Goal: Task Accomplishment & Management: Use online tool/utility

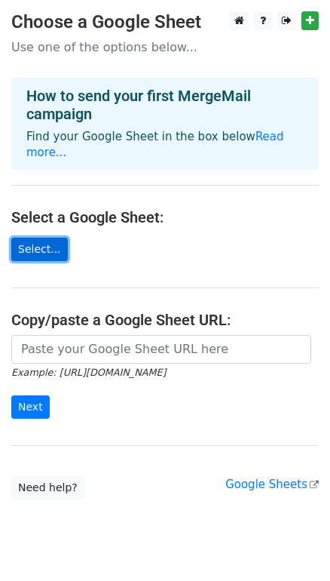
click at [45, 239] on link "Select..." at bounding box center [39, 248] width 57 height 23
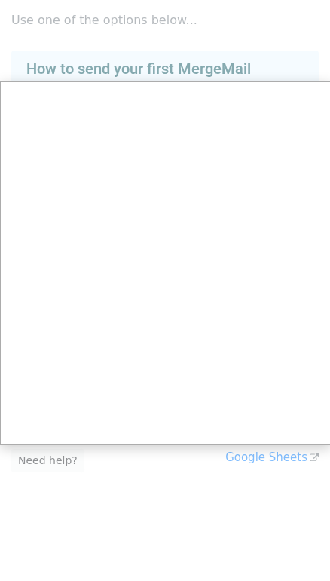
scroll to position [23, 0]
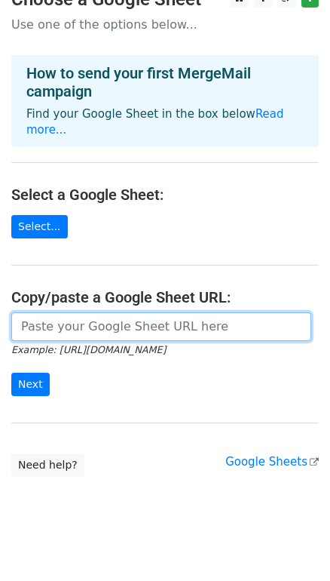
click at [55, 312] on input "url" at bounding box center [161, 326] width 300 height 29
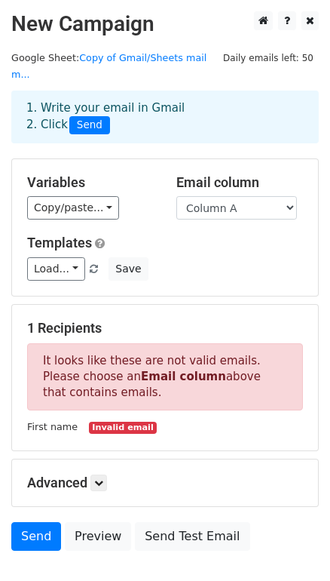
click at [50, 421] on small "First name" at bounding box center [52, 426] width 51 height 11
click at [38, 257] on link "Load..." at bounding box center [56, 268] width 58 height 23
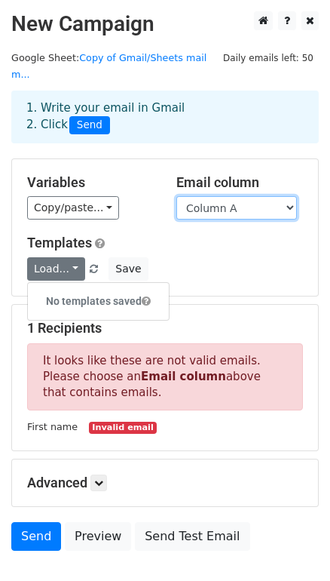
click at [176, 196] on select "Column A Column B Column C Column D Column E Column F Column G" at bounding box center [236, 207] width 121 height 23
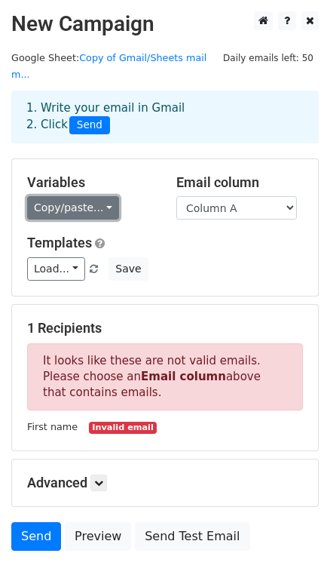
click at [54, 196] on link "Copy/paste..." at bounding box center [73, 207] width 92 height 23
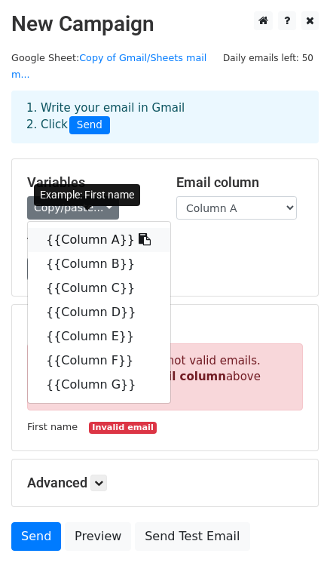
click at [52, 228] on link "{{Column A}}" at bounding box center [99, 240] width 142 height 24
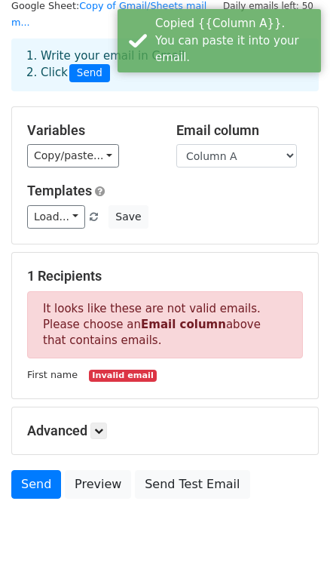
scroll to position [80, 0]
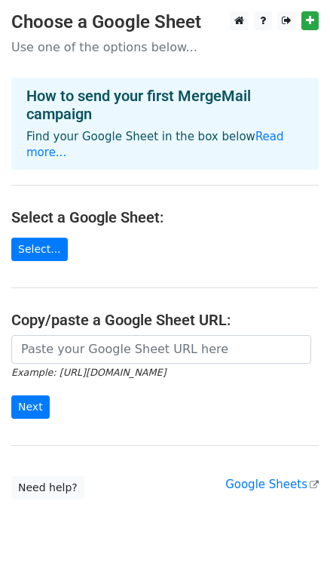
click at [270, 143] on p "Find your Google Sheet in the box below Read more..." at bounding box center [164, 145] width 277 height 32
click at [258, 138] on link "Read more..." at bounding box center [155, 144] width 258 height 29
click at [38, 237] on link "Select..." at bounding box center [39, 248] width 57 height 23
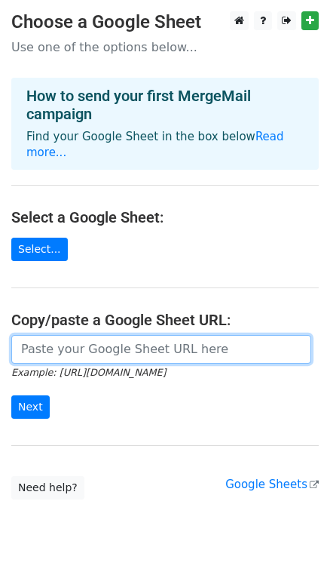
click at [70, 342] on input "url" at bounding box center [161, 349] width 300 height 29
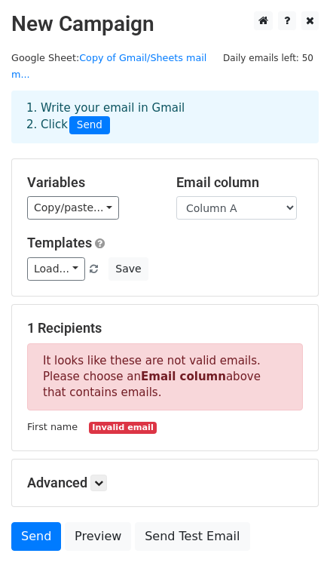
click at [86, 362] on p "It looks like these are not valid emails. Please choose an Email column above t…" at bounding box center [165, 376] width 276 height 67
click at [141, 369] on strong "Email column" at bounding box center [183, 376] width 85 height 14
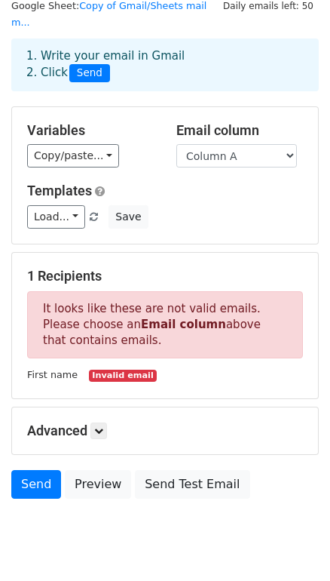
scroll to position [80, 0]
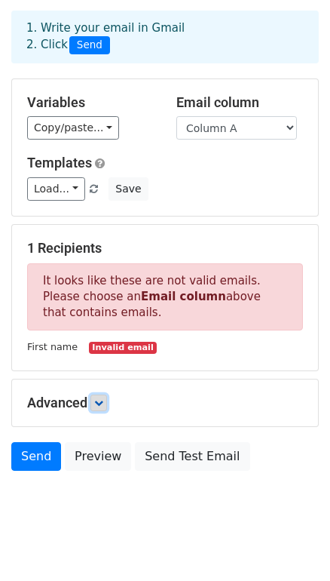
click at [101, 398] on icon at bounding box center [98, 402] width 9 height 9
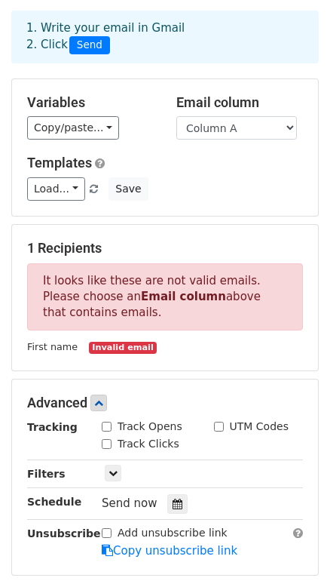
click at [129, 465] on div "Only include spreadsheet rows that match the following filters:" at bounding box center [202, 473] width 224 height 17
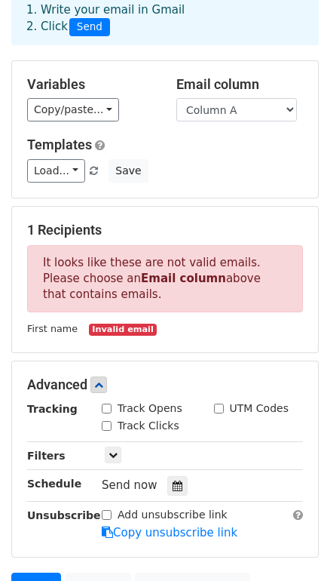
scroll to position [0, 0]
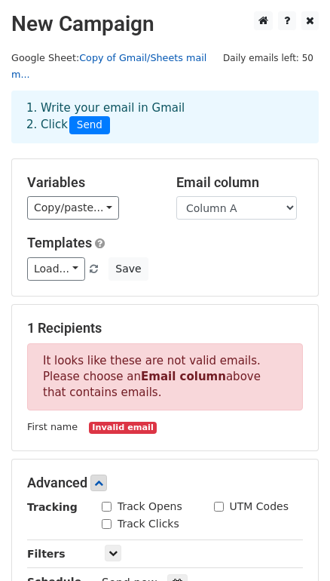
click at [155, 60] on link "Copy of Gmail/Sheets mail m..." at bounding box center [108, 66] width 195 height 29
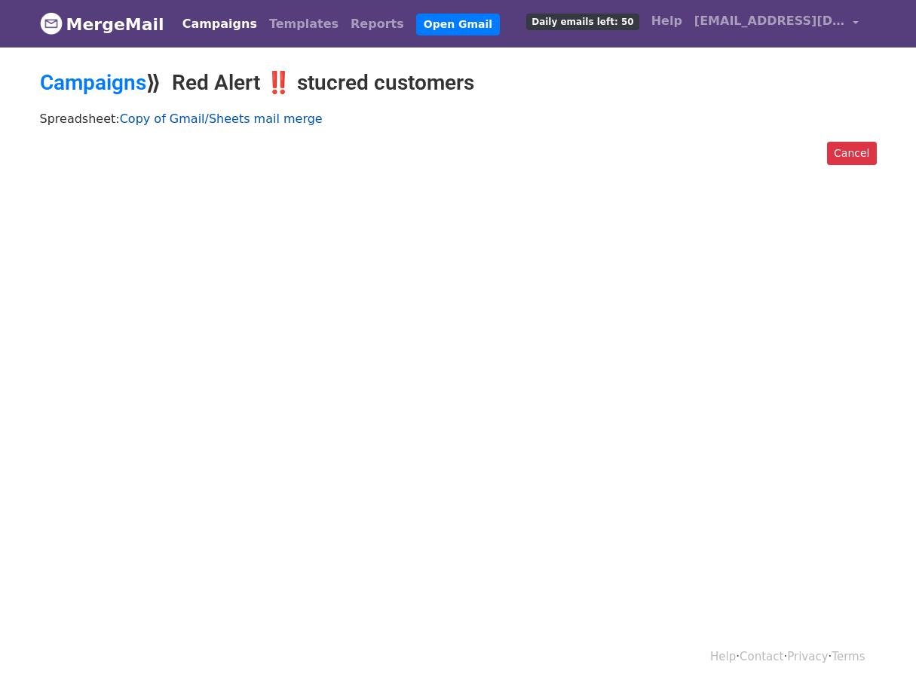
click at [186, 118] on link "Copy of Gmail/Sheets mail merge" at bounding box center [221, 119] width 203 height 14
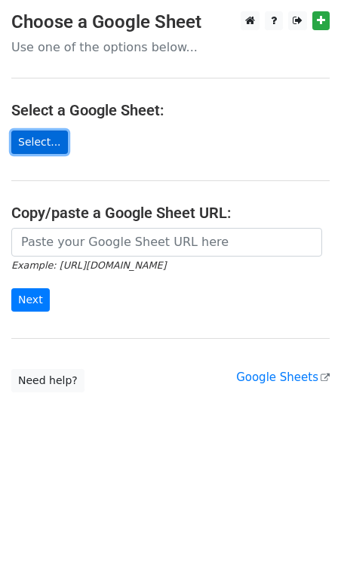
click at [35, 143] on link "Select..." at bounding box center [39, 141] width 57 height 23
